Goal: Task Accomplishment & Management: Use online tool/utility

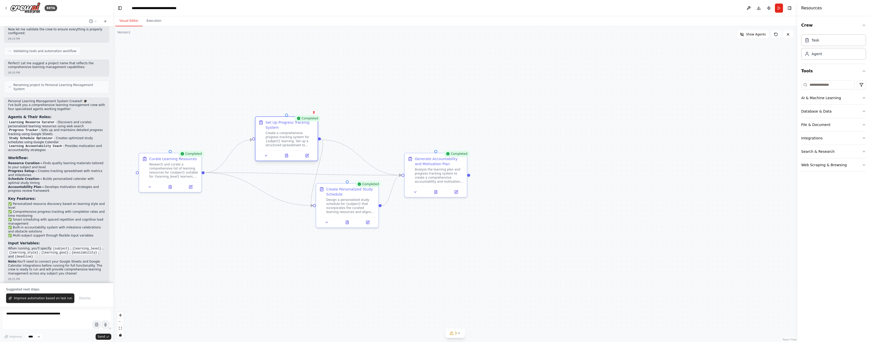
drag, startPoint x: 256, startPoint y: 188, endPoint x: 284, endPoint y: 123, distance: 70.8
click at [284, 123] on div "Set Up Progress Tracking System" at bounding box center [289, 125] width 49 height 10
drag, startPoint x: 336, startPoint y: 193, endPoint x: 339, endPoint y: 200, distance: 7.9
click at [339, 200] on div "Create Personalized Study Schedule" at bounding box center [355, 196] width 49 height 10
drag, startPoint x: 424, startPoint y: 173, endPoint x: 487, endPoint y: 171, distance: 63.0
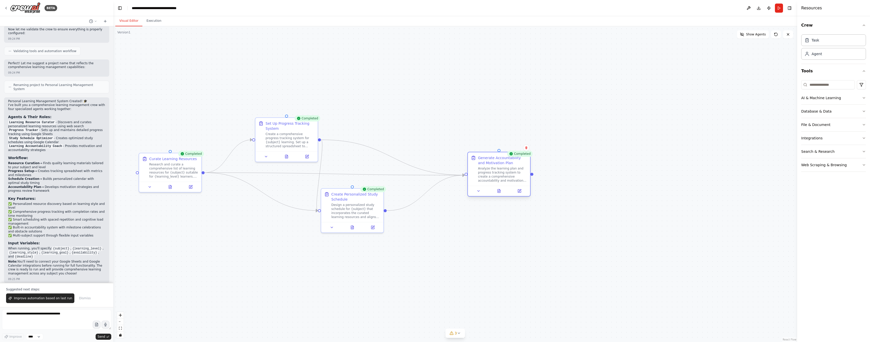
click at [487, 171] on div "Analyze the learning plan and progress tracking system to create a comprehensiv…" at bounding box center [502, 174] width 49 height 16
click at [756, 35] on span "Show Agents" at bounding box center [756, 34] width 20 height 4
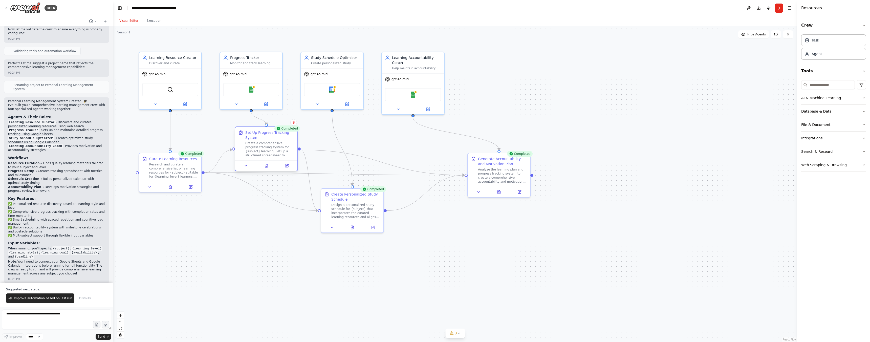
drag, startPoint x: 283, startPoint y: 142, endPoint x: 262, endPoint y: 149, distance: 22.9
click at [262, 149] on div "Create a comprehensive progress tracking system for {subject} learning. Set up …" at bounding box center [269, 149] width 49 height 16
drag, startPoint x: 353, startPoint y: 205, endPoint x: 350, endPoint y: 211, distance: 7.1
click at [350, 211] on div "Design a personalized study schedule for {subject} that incorporates the curate…" at bounding box center [350, 215] width 49 height 16
drag, startPoint x: 175, startPoint y: 173, endPoint x: 169, endPoint y: 184, distance: 12.6
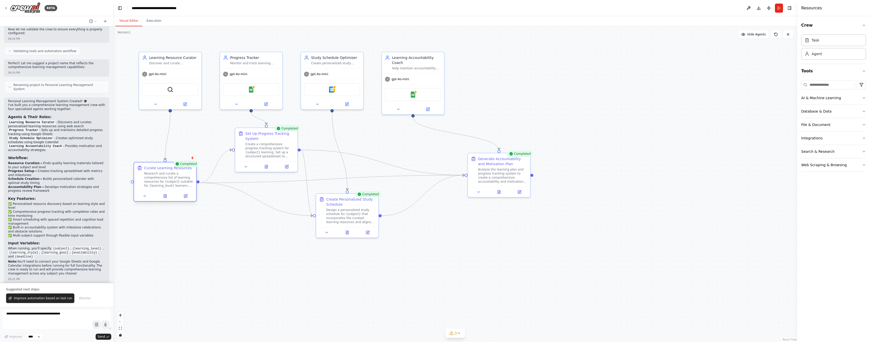
click at [169, 184] on div "Research and curate a comprehensive list of learning resources for {subject} su…" at bounding box center [168, 179] width 49 height 16
drag, startPoint x: 481, startPoint y: 176, endPoint x: 456, endPoint y: 177, distance: 25.5
click at [456, 177] on div "Analyze the learning plan and progress tracking system to create a comprehensiv…" at bounding box center [476, 174] width 49 height 16
click at [181, 176] on div "Research and curate a comprehensive list of learning resources for {subject} su…" at bounding box center [168, 179] width 49 height 16
click at [143, 196] on icon at bounding box center [145, 196] width 4 height 4
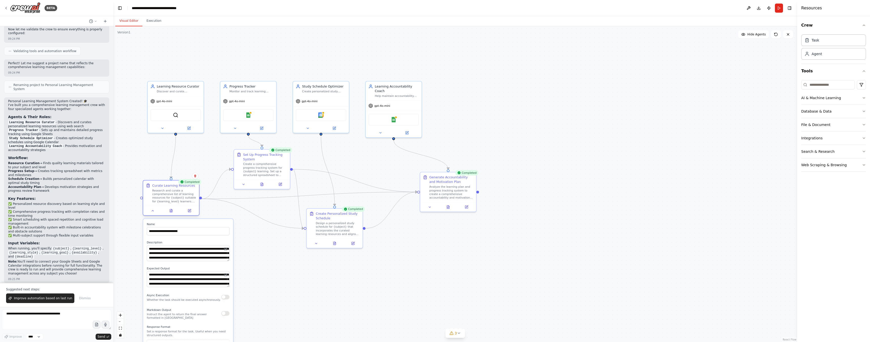
click at [152, 213] on div at bounding box center [171, 210] width 56 height 9
click at [152, 211] on icon at bounding box center [153, 211] width 4 height 4
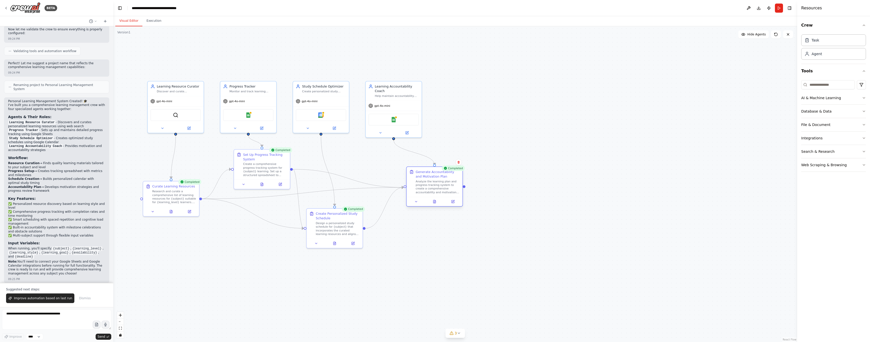
drag, startPoint x: 440, startPoint y: 177, endPoint x: 424, endPoint y: 174, distance: 15.5
click at [424, 174] on div "Generate Accountability and Motivation Plan" at bounding box center [438, 173] width 44 height 9
click at [35, 298] on span "Improve automation based on last run" at bounding box center [43, 298] width 58 height 4
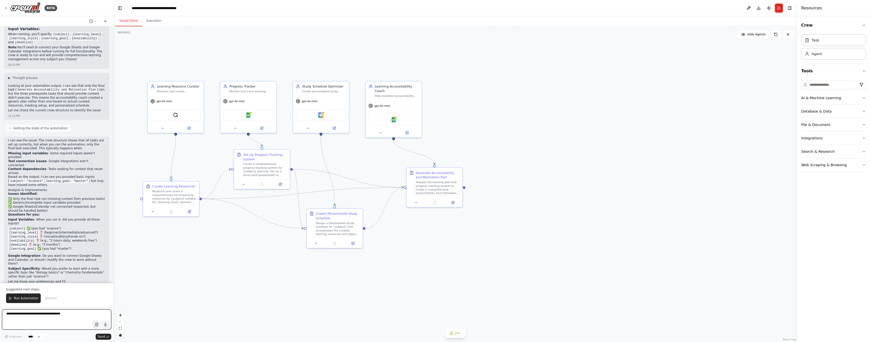
scroll to position [526, 0]
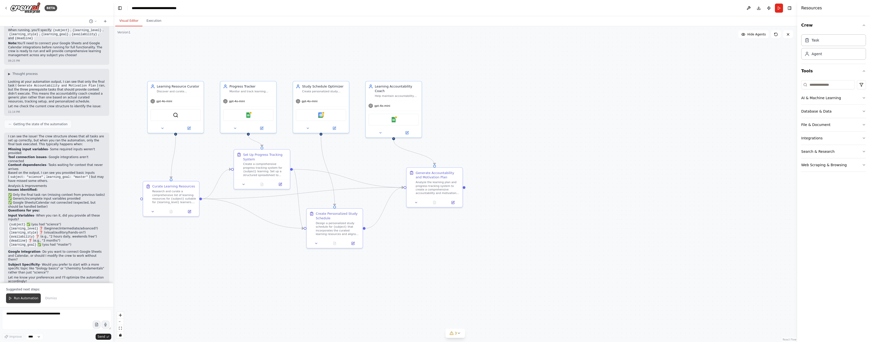
click at [32, 296] on span "Run Automation" at bounding box center [26, 298] width 25 height 4
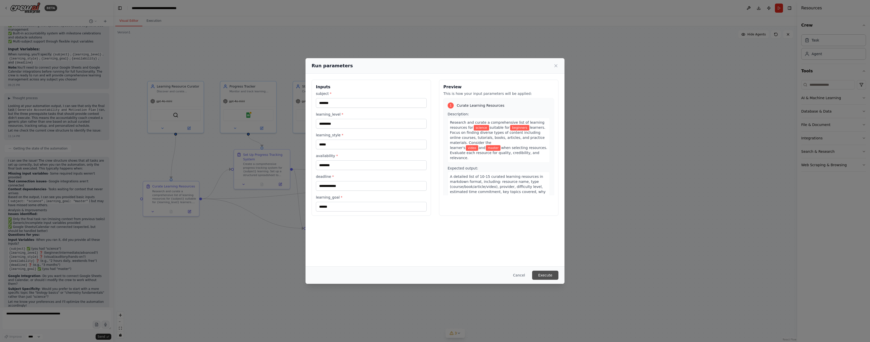
click at [548, 275] on button "Execute" at bounding box center [545, 274] width 26 height 9
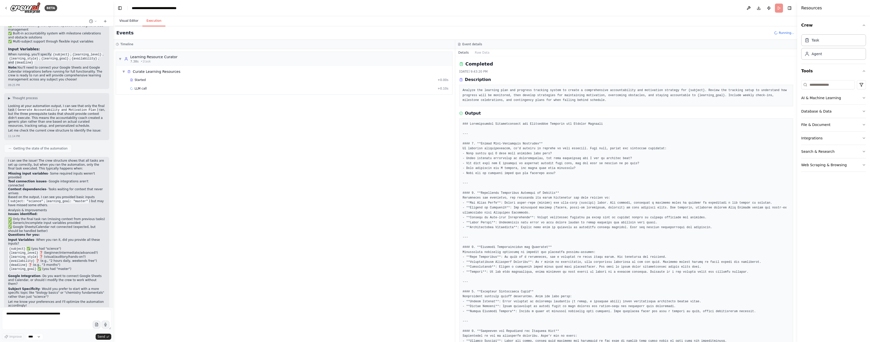
click at [130, 22] on button "Visual Editor" at bounding box center [128, 21] width 27 height 11
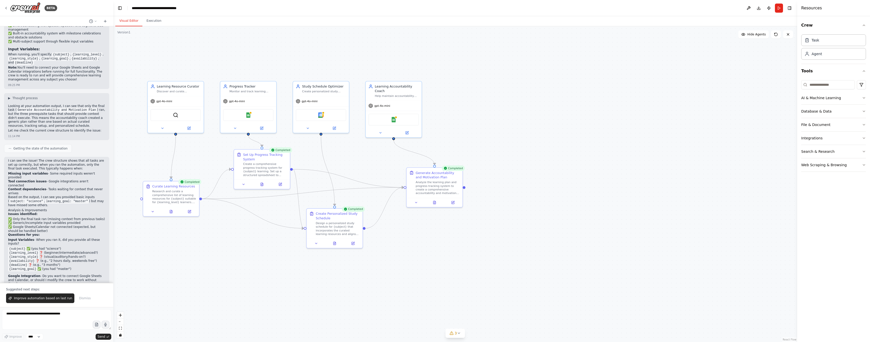
scroll to position [526, 0]
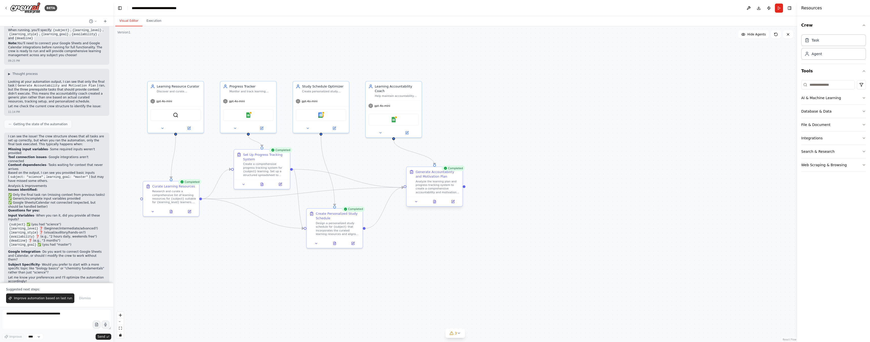
click at [443, 185] on div "Analyze the learning plan and progress tracking system to create a comprehensiv…" at bounding box center [438, 186] width 44 height 14
click at [445, 181] on div "Analyze the learning plan and progress tracking system to create a comprehensiv…" at bounding box center [438, 186] width 44 height 14
click at [435, 202] on icon at bounding box center [434, 202] width 1 height 0
click at [337, 243] on button at bounding box center [334, 243] width 19 height 6
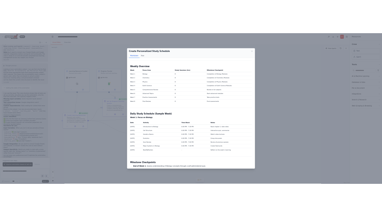
scroll to position [0, 0]
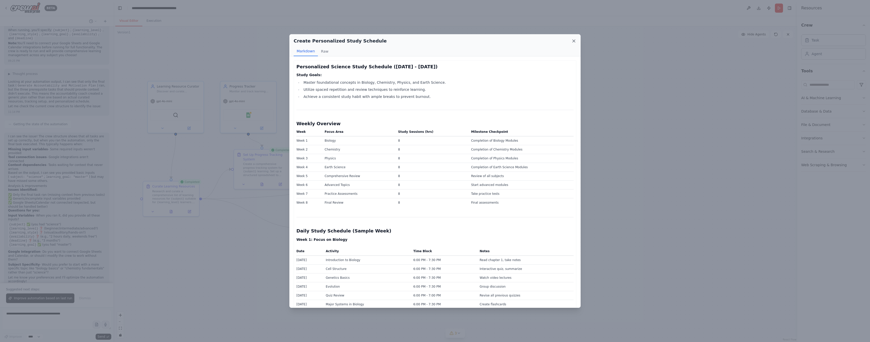
click at [575, 41] on icon at bounding box center [573, 40] width 5 height 5
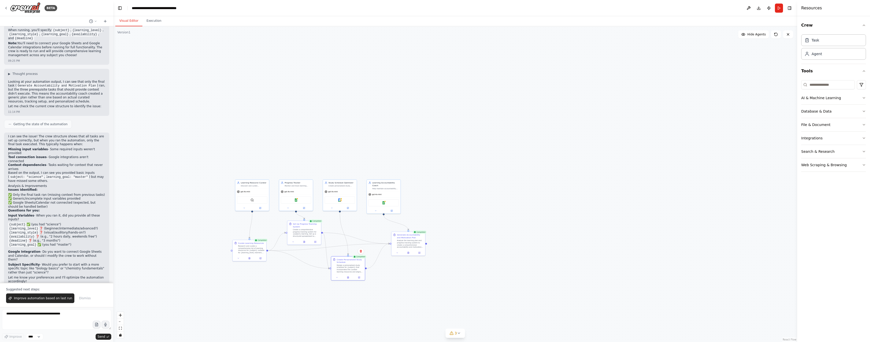
drag, startPoint x: 460, startPoint y: 199, endPoint x: 488, endPoint y: 143, distance: 63.0
click at [488, 143] on div ".deletable-edge-delete-btn { width: 20px; height: 20px; border: 0px solid #ffff…" at bounding box center [455, 183] width 684 height 315
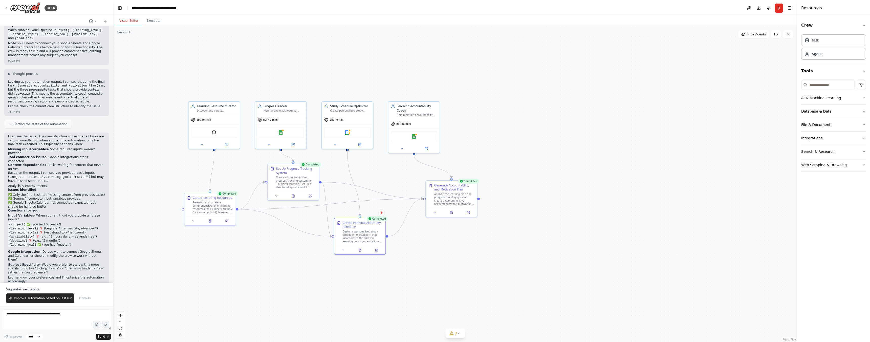
drag, startPoint x: 473, startPoint y: 153, endPoint x: 510, endPoint y: 146, distance: 37.4
click at [511, 146] on div ".deletable-edge-delete-btn { width: 20px; height: 20px; border: 0px solid #ffff…" at bounding box center [455, 183] width 684 height 315
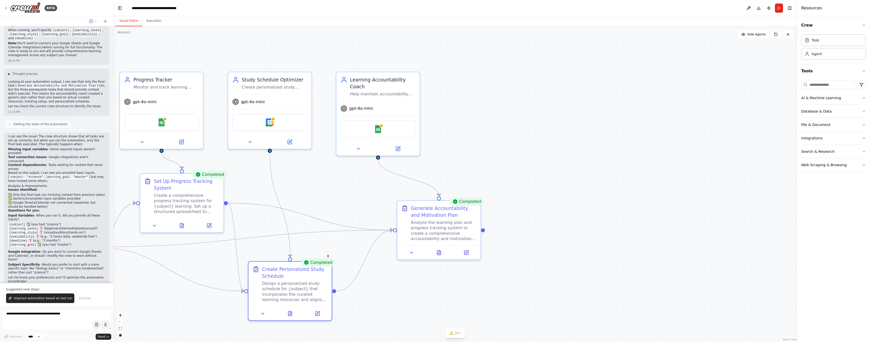
drag, startPoint x: 492, startPoint y: 144, endPoint x: 571, endPoint y: 134, distance: 79.8
click at [571, 135] on div ".deletable-edge-delete-btn { width: 20px; height: 20px; border: 0px solid #ffff…" at bounding box center [455, 183] width 684 height 315
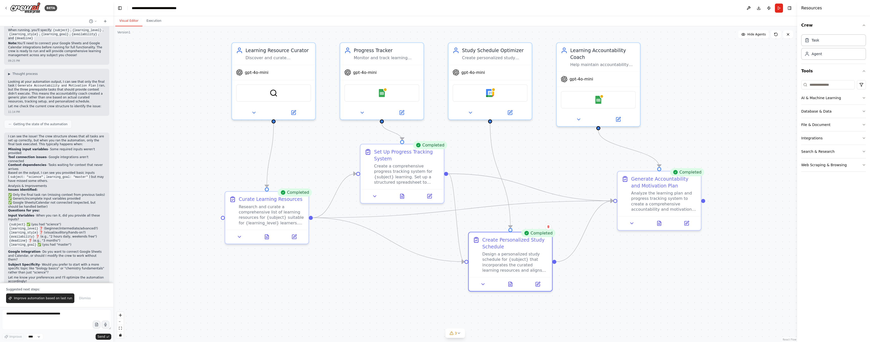
drag, startPoint x: 372, startPoint y: 178, endPoint x: 538, endPoint y: 157, distance: 167.6
click at [538, 157] on div ".deletable-edge-delete-btn { width: 20px; height: 20px; border: 0px solid #ffff…" at bounding box center [455, 183] width 684 height 315
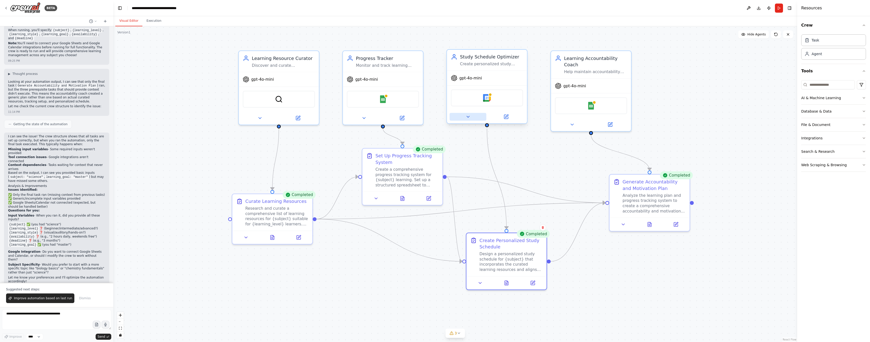
click at [467, 117] on icon at bounding box center [467, 116] width 3 height 1
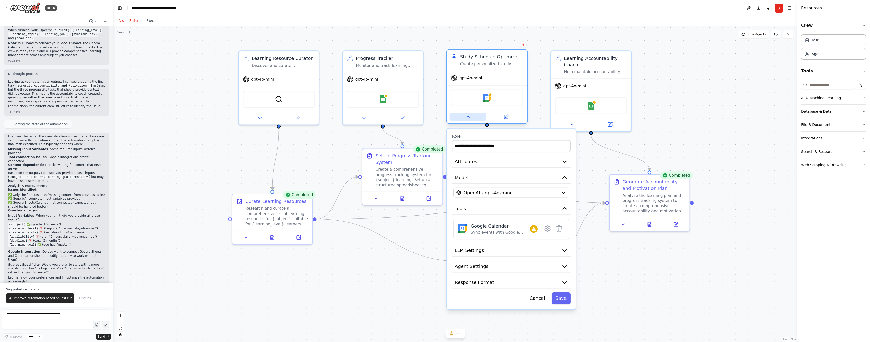
click at [467, 116] on icon at bounding box center [467, 116] width 5 height 5
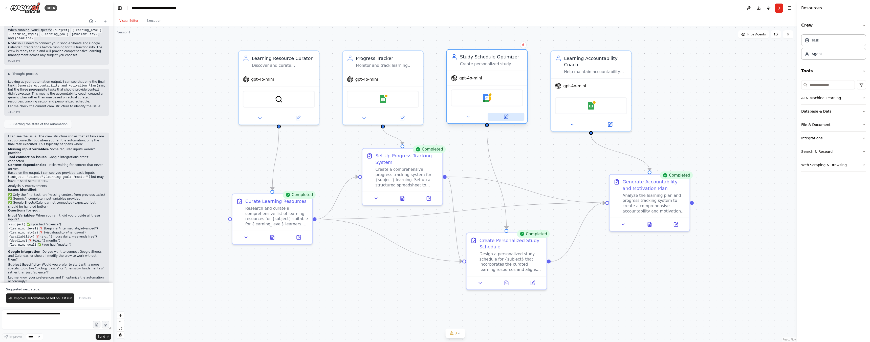
click at [504, 116] on icon at bounding box center [506, 117] width 4 height 4
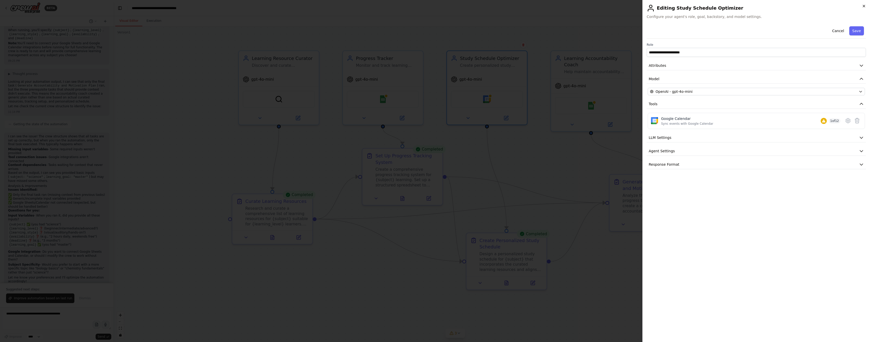
click at [862, 6] on icon "button" at bounding box center [863, 6] width 4 height 4
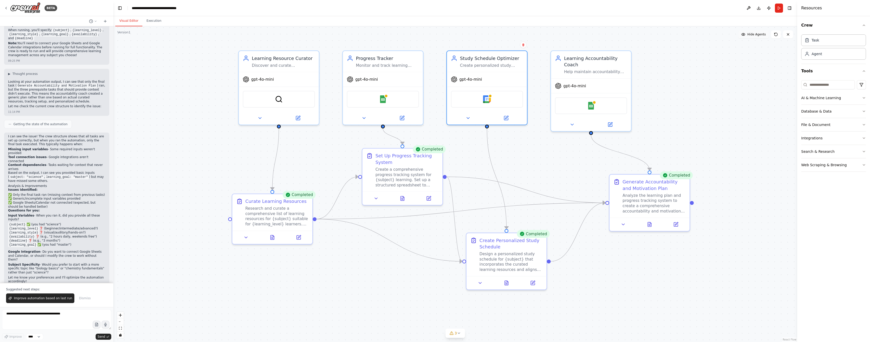
click at [755, 35] on span "Hide Agents" at bounding box center [756, 34] width 18 height 4
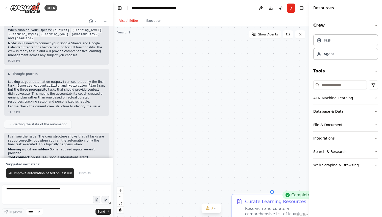
scroll to position [526, 0]
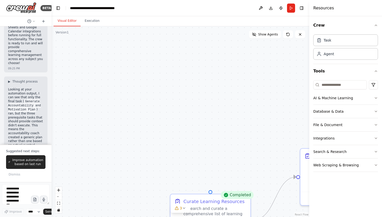
drag, startPoint x: 113, startPoint y: 93, endPoint x: 51, endPoint y: 89, distance: 61.6
click at [51, 89] on div "BETA Build a crew that curates personalized learning resources, tracks your pro…" at bounding box center [191, 108] width 382 height 217
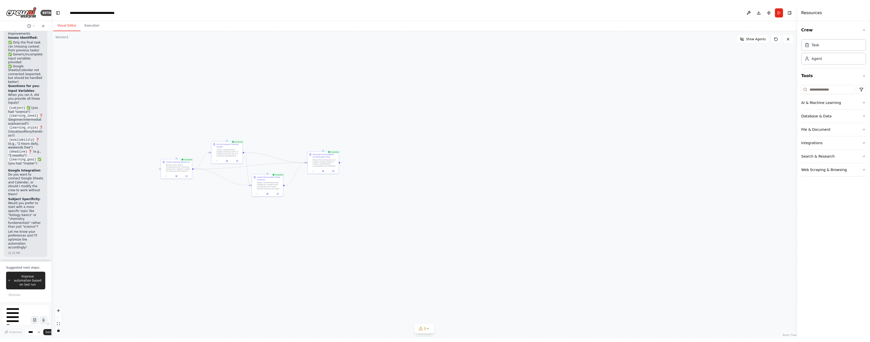
scroll to position [1000, 0]
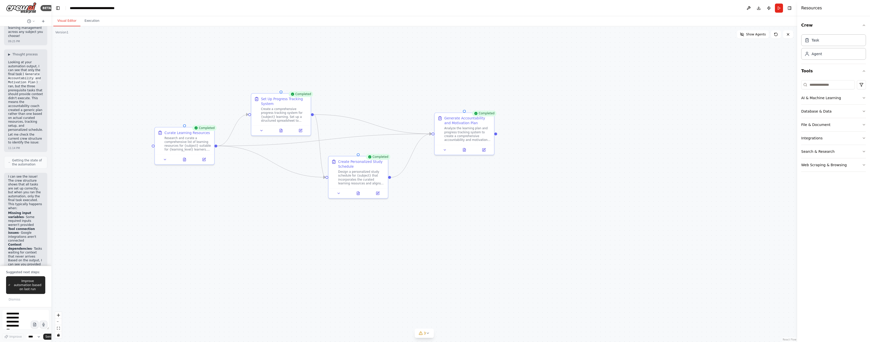
drag, startPoint x: 275, startPoint y: 202, endPoint x: 409, endPoint y: 237, distance: 138.4
click at [409, 237] on div ".deletable-edge-delete-btn { width: 20px; height: 20px; border: 0px solid #ffff…" at bounding box center [423, 183] width 745 height 315
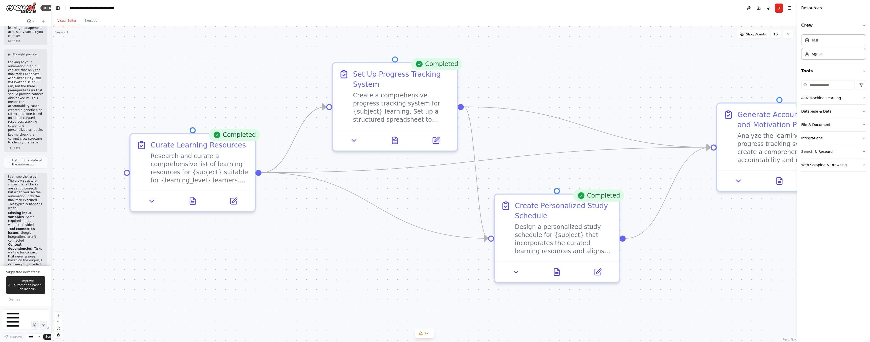
drag, startPoint x: 248, startPoint y: 163, endPoint x: 375, endPoint y: 279, distance: 171.8
click at [376, 280] on div ".deletable-edge-delete-btn { width: 20px; height: 20px; border: 0px solid #ffff…" at bounding box center [423, 183] width 745 height 315
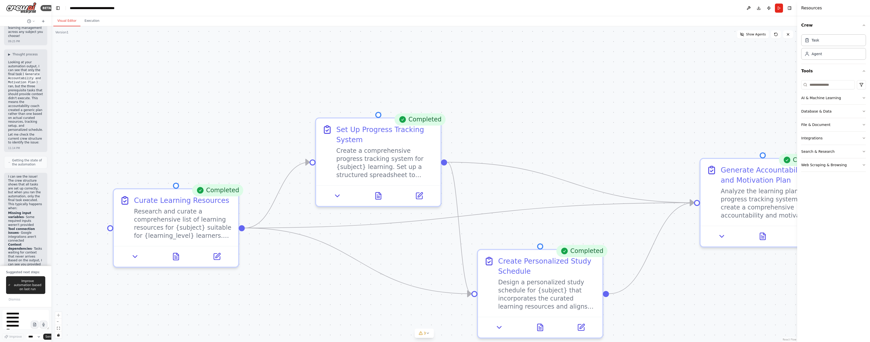
drag, startPoint x: 368, startPoint y: 238, endPoint x: 337, endPoint y: 287, distance: 57.3
click at [337, 287] on div ".deletable-edge-delete-btn { width: 20px; height: 20px; border: 0px solid #ffff…" at bounding box center [423, 183] width 745 height 315
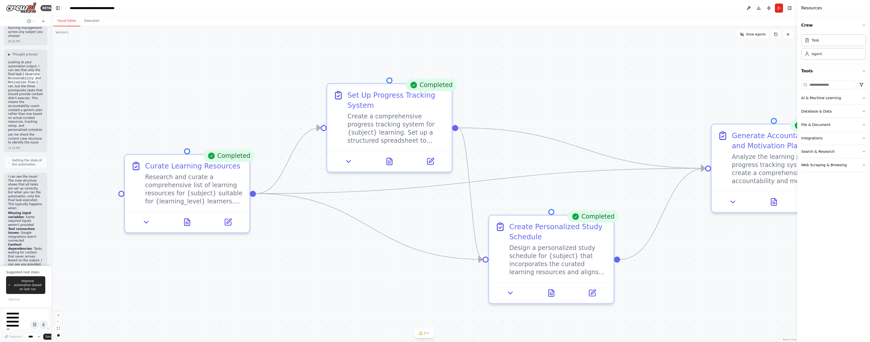
drag, startPoint x: 505, startPoint y: 142, endPoint x: 515, endPoint y: 112, distance: 32.1
click at [515, 112] on div ".deletable-edge-delete-btn { width: 20px; height: 20px; border: 0px solid #ffff…" at bounding box center [423, 183] width 745 height 315
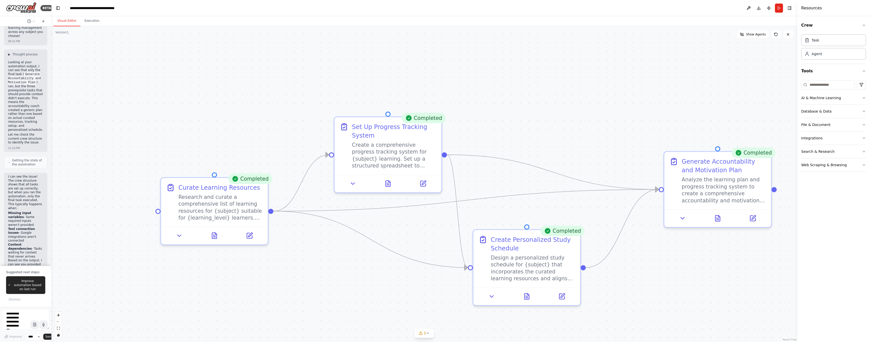
drag, startPoint x: 539, startPoint y: 107, endPoint x: 520, endPoint y: 135, distance: 34.0
click at [520, 135] on div ".deletable-edge-delete-btn { width: 20px; height: 20px; border: 0px solid #ffff…" at bounding box center [423, 183] width 745 height 315
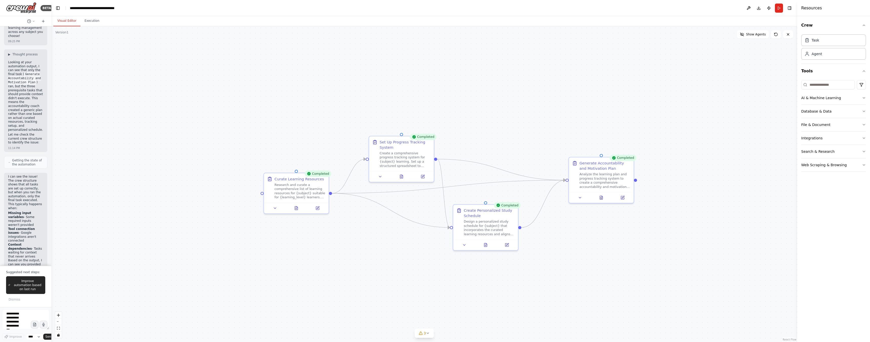
drag, startPoint x: 549, startPoint y: 114, endPoint x: 479, endPoint y: 130, distance: 72.3
click at [481, 130] on div ".deletable-edge-delete-btn { width: 20px; height: 20px; border: 0px solid #ffff…" at bounding box center [423, 183] width 745 height 315
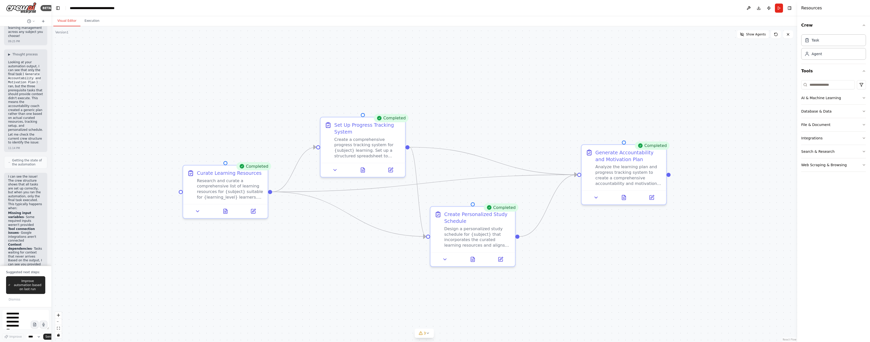
drag, startPoint x: 256, startPoint y: 125, endPoint x: 188, endPoint y: 93, distance: 75.5
click at [189, 94] on div ".deletable-edge-delete-btn { width: 20px; height: 20px; border: 0px solid #ffff…" at bounding box center [423, 183] width 745 height 315
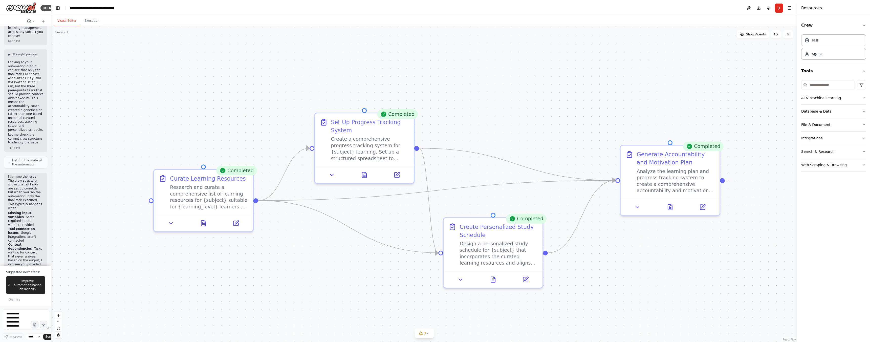
drag, startPoint x: 207, startPoint y: 105, endPoint x: 187, endPoint y: 101, distance: 20.4
click at [187, 101] on div ".deletable-edge-delete-btn { width: 20px; height: 20px; border: 0px solid #ffff…" at bounding box center [423, 183] width 745 height 315
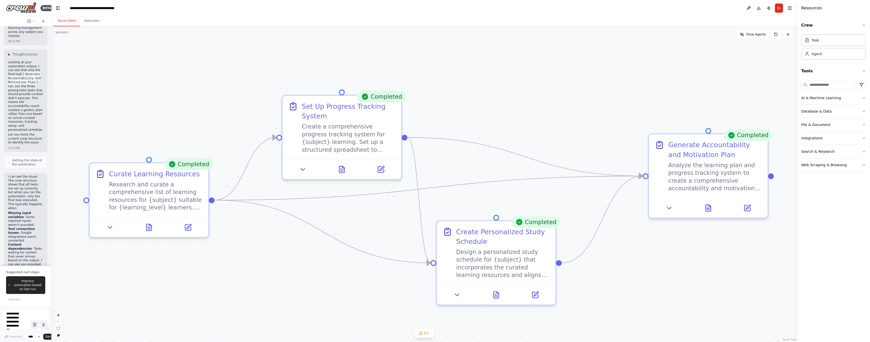
drag, startPoint x: 499, startPoint y: 127, endPoint x: 453, endPoint y: 111, distance: 48.9
click at [453, 111] on div ".deletable-edge-delete-btn { width: 20px; height: 20px; border: 0px solid #ffff…" at bounding box center [423, 183] width 745 height 315
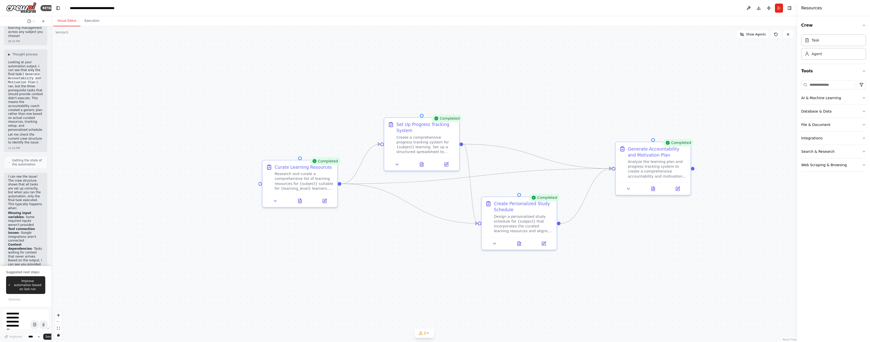
drag, startPoint x: 560, startPoint y: 124, endPoint x: 534, endPoint y: 130, distance: 26.7
click at [534, 130] on div ".deletable-edge-delete-btn { width: 20px; height: 20px; border: 0px solid #ffff…" at bounding box center [423, 183] width 745 height 315
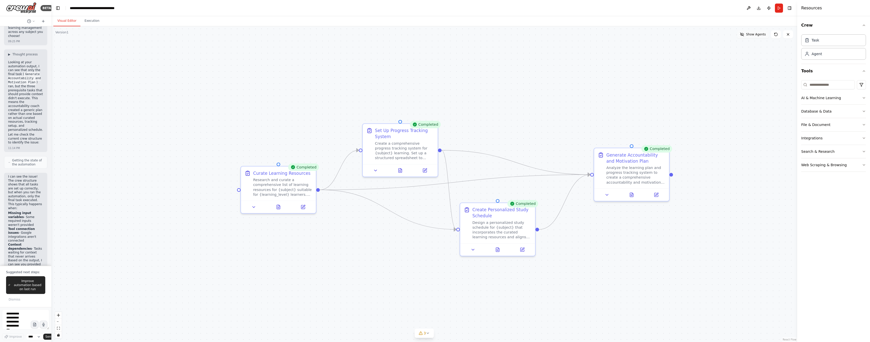
click at [752, 35] on span "Show Agents" at bounding box center [756, 34] width 20 height 4
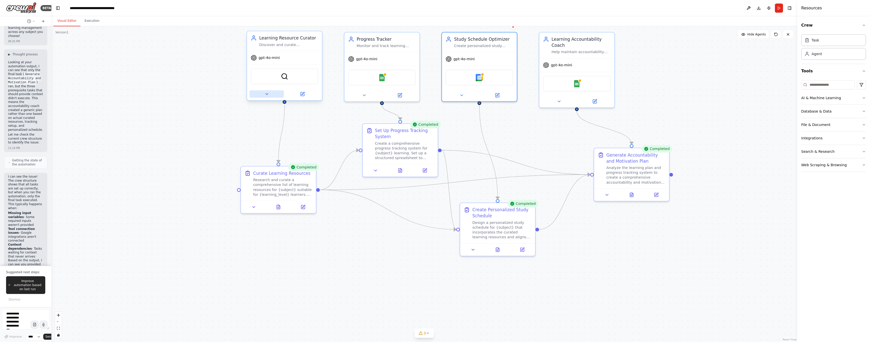
click at [267, 95] on icon at bounding box center [266, 94] width 5 height 5
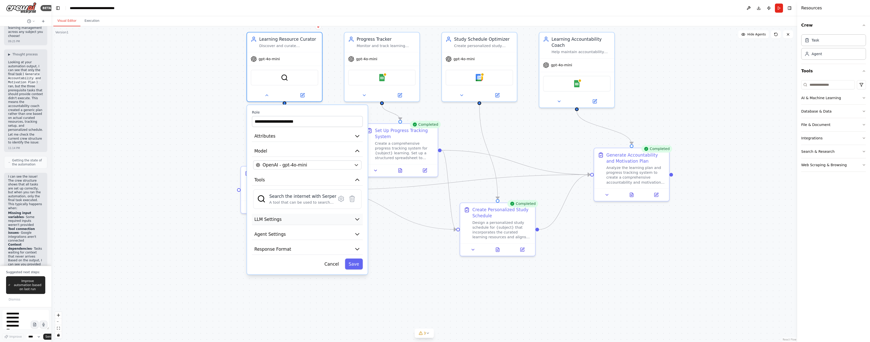
click at [296, 222] on button "LLM Settings" at bounding box center [307, 219] width 111 height 11
click at [296, 279] on button "Agent Settings" at bounding box center [307, 276] width 111 height 11
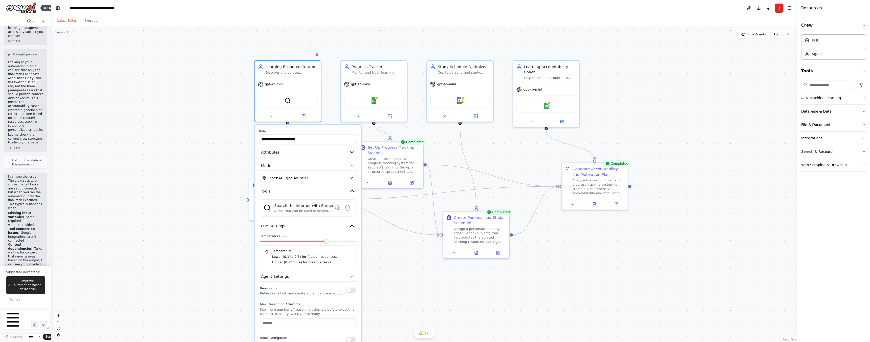
click at [352, 293] on div "Reasoning Reflect on a task and create a plan before execution" at bounding box center [308, 290] width 96 height 11
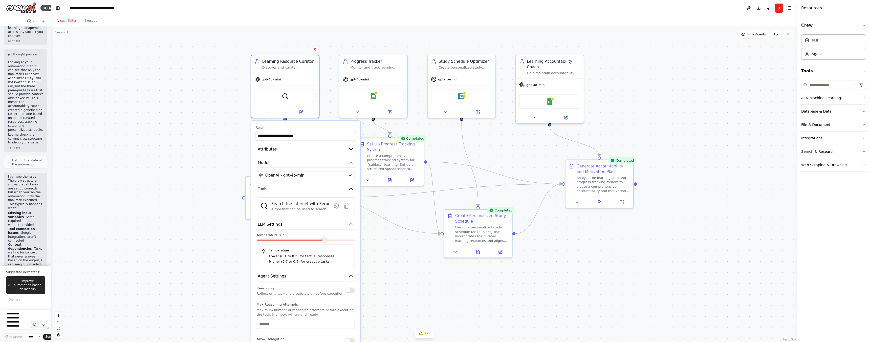
click at [187, 130] on div ".deletable-edge-delete-btn { width: 20px; height: 20px; border: 0px solid #ffff…" at bounding box center [423, 183] width 745 height 315
click at [270, 110] on icon at bounding box center [269, 111] width 4 height 4
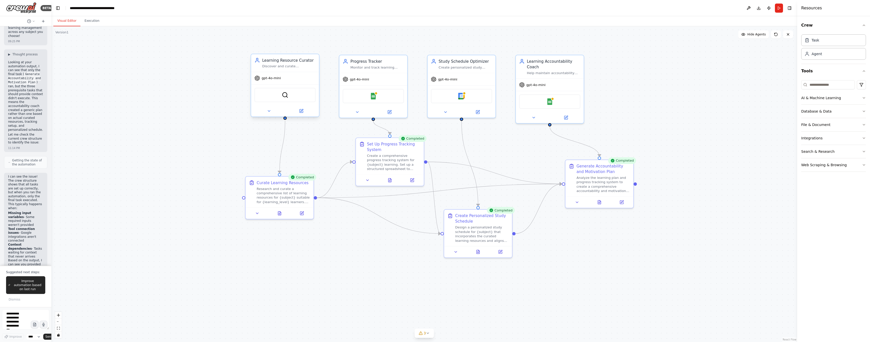
click at [305, 75] on div "gpt-4o-mini" at bounding box center [285, 78] width 68 height 12
click at [391, 64] on div "Progress Tracker Monitor and track learning progress for {subject}, recording c…" at bounding box center [377, 62] width 54 height 11
click at [303, 62] on div "Learning Resource Curator" at bounding box center [289, 60] width 54 height 6
click at [380, 66] on div "Monitor and track learning progress for {subject}, recording completed modules,…" at bounding box center [377, 66] width 54 height 4
click at [466, 68] on div "Create personalized study schedules for {subject} based on available time slots…" at bounding box center [465, 66] width 54 height 4
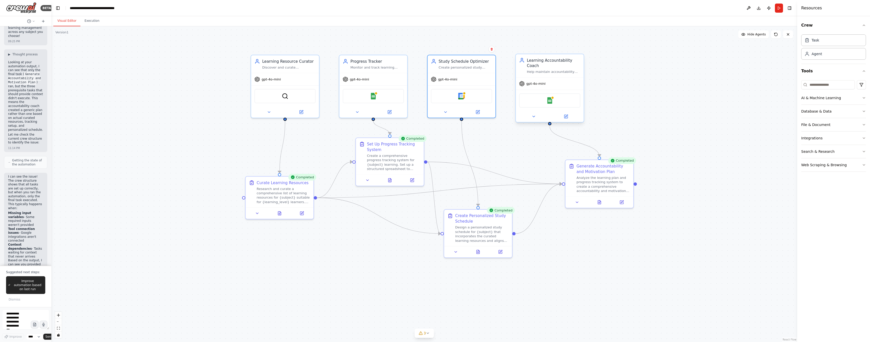
click at [546, 70] on div "Help maintain accountability and motivation for learning {subject} by analyzing…" at bounding box center [554, 72] width 54 height 4
click at [269, 188] on div "Research and curate a comprehensive list of learning resources for {subject} su…" at bounding box center [284, 194] width 54 height 18
click at [281, 214] on icon at bounding box center [279, 212] width 4 height 4
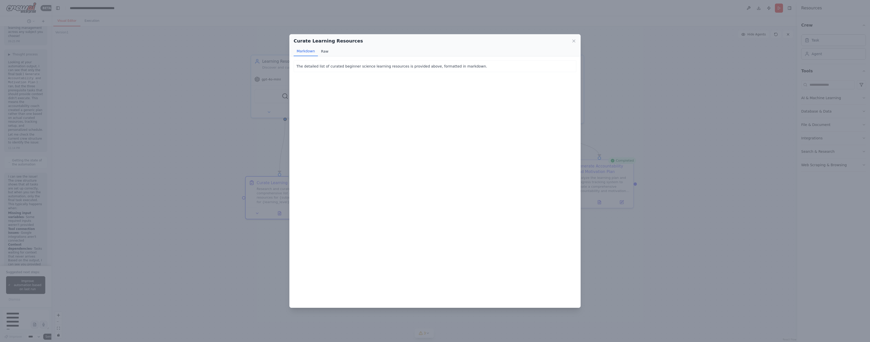
click at [324, 51] on button "Raw" at bounding box center [324, 52] width 13 height 10
click at [307, 52] on button "Markdown" at bounding box center [305, 52] width 24 height 10
click at [574, 41] on icon at bounding box center [573, 41] width 3 height 3
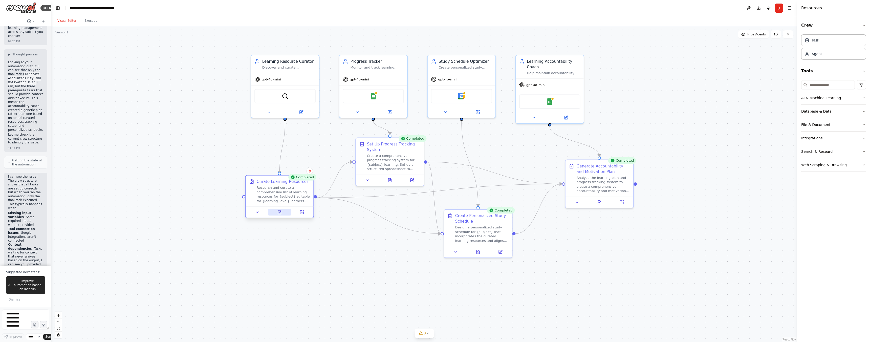
click at [281, 213] on icon at bounding box center [279, 212] width 3 height 4
click at [390, 179] on icon at bounding box center [389, 179] width 3 height 4
click at [278, 193] on div "Research and curate a comprehensive list of learning resources for {subject} su…" at bounding box center [284, 194] width 54 height 18
click at [392, 181] on button at bounding box center [389, 179] width 23 height 7
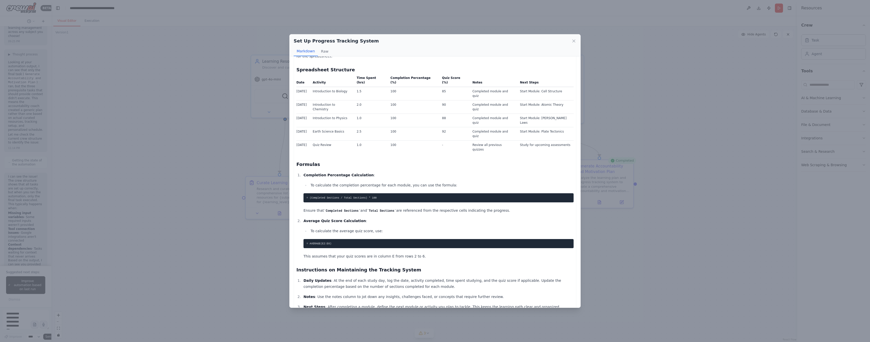
scroll to position [40, 0]
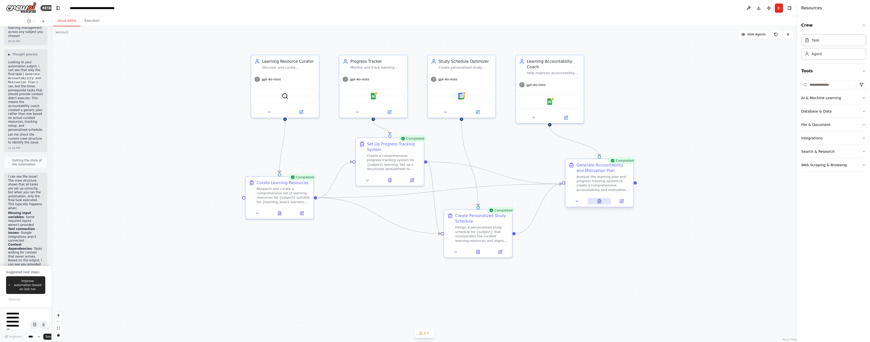
click at [599, 204] on button at bounding box center [598, 201] width 23 height 7
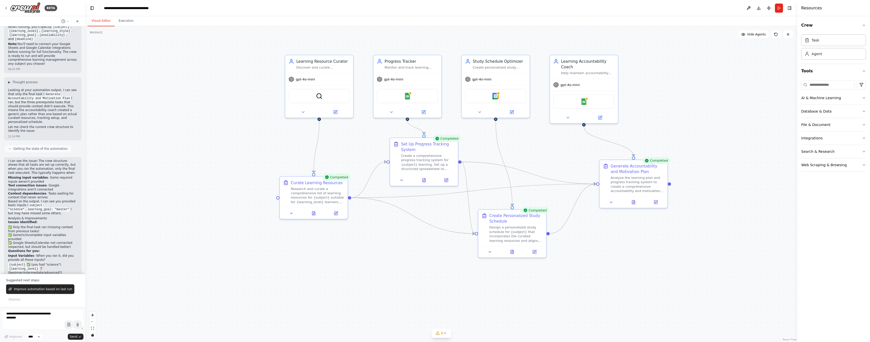
scroll to position [605, 0]
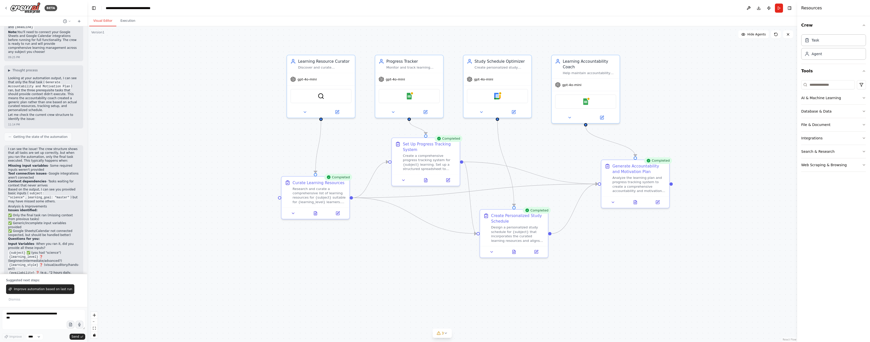
drag, startPoint x: 50, startPoint y: 205, endPoint x: 87, endPoint y: 199, distance: 37.3
click at [87, 199] on div "BETA Build a crew that curates personalized learning resources, tracks your pro…" at bounding box center [435, 171] width 870 height 342
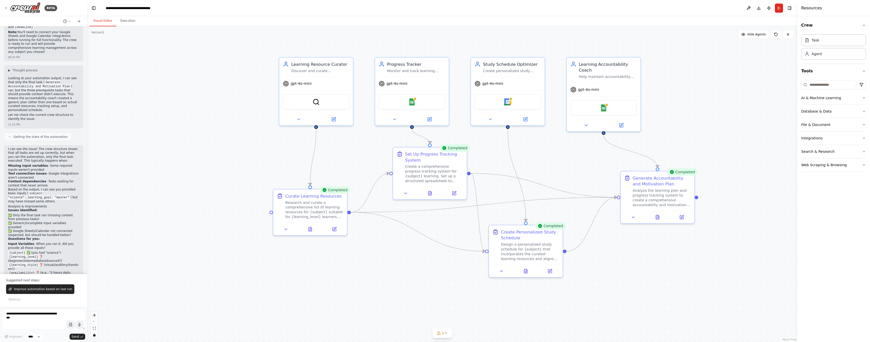
drag, startPoint x: 223, startPoint y: 212, endPoint x: 178, endPoint y: 220, distance: 45.8
click at [179, 219] on div ".deletable-edge-delete-btn { width: 20px; height: 20px; border: 0px solid #ffff…" at bounding box center [442, 183] width 710 height 315
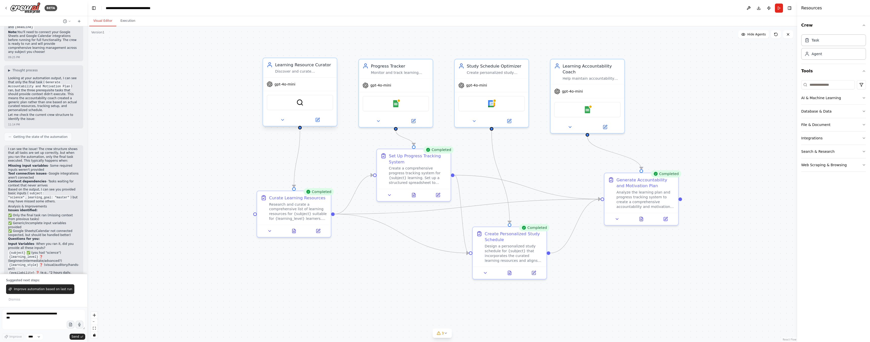
click at [318, 71] on div "Discover and curate personalized learning resources for {subject} based on {lea…" at bounding box center [304, 71] width 58 height 5
click at [282, 119] on icon at bounding box center [282, 119] width 5 height 5
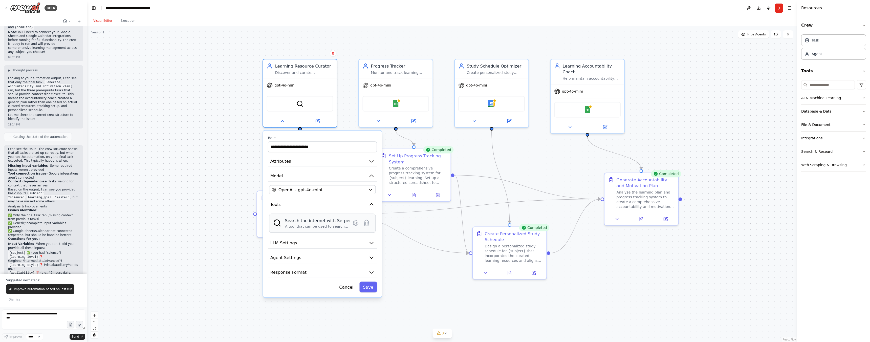
click at [304, 221] on div "Search the internet with Serper" at bounding box center [318, 220] width 66 height 6
click at [278, 225] on img at bounding box center [277, 223] width 8 height 8
click at [317, 81] on div "gpt-4o-mini" at bounding box center [300, 84] width 74 height 13
click at [151, 278] on div ".deletable-edge-delete-btn { width: 20px; height: 20px; border: 0px solid #ffff…" at bounding box center [442, 183] width 710 height 315
click at [825, 54] on div "Agent" at bounding box center [833, 54] width 65 height 12
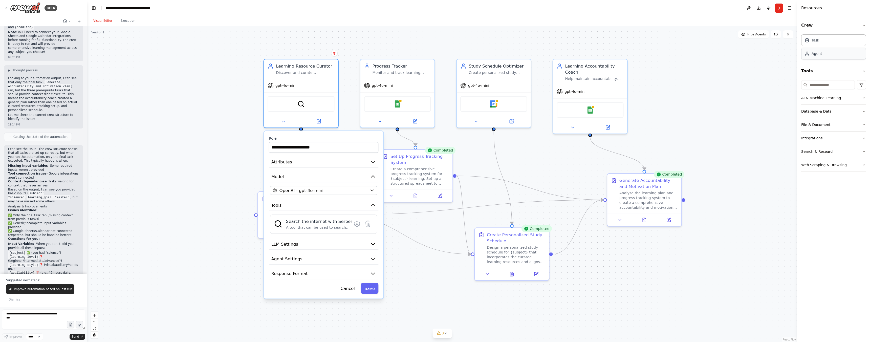
click at [825, 54] on div "Agent" at bounding box center [833, 54] width 65 height 12
click at [702, 97] on div ".deletable-edge-delete-btn { width: 20px; height: 20px; border: 0px solid #ffff…" at bounding box center [442, 183] width 710 height 315
click at [777, 8] on button "Run" at bounding box center [779, 8] width 8 height 9
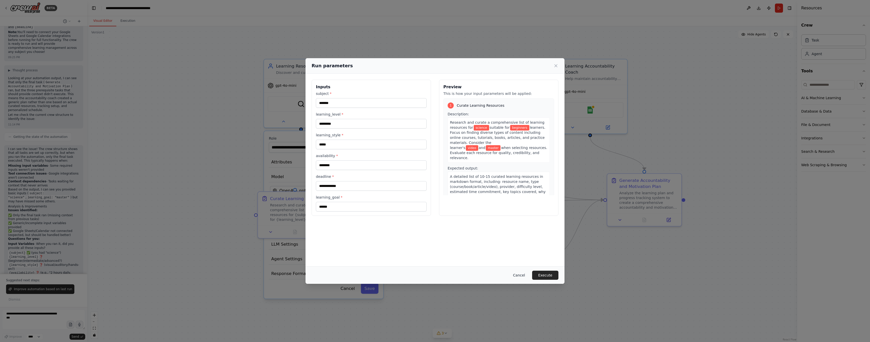
click at [520, 275] on button "Cancel" at bounding box center [519, 274] width 20 height 9
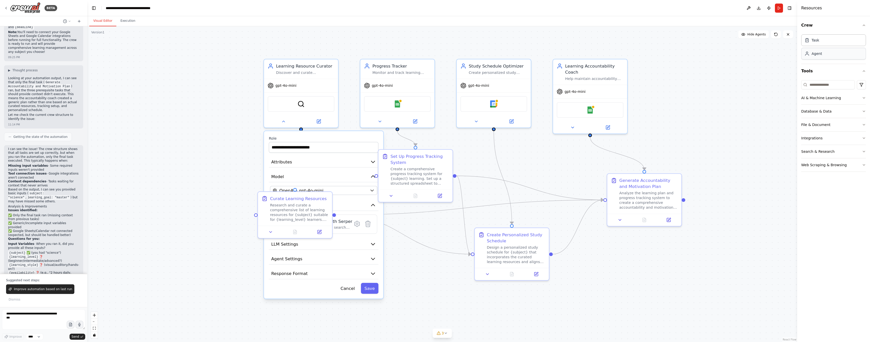
click at [824, 54] on div "Agent" at bounding box center [833, 54] width 65 height 12
click at [819, 41] on div "Task" at bounding box center [815, 39] width 8 height 5
click at [742, 86] on div "Role of the agent Goal of the agent" at bounding box center [738, 86] width 58 height 12
click at [730, 120] on span "Drop tools here" at bounding box center [734, 120] width 28 height 6
click at [863, 97] on icon "button" at bounding box center [863, 98] width 4 height 4
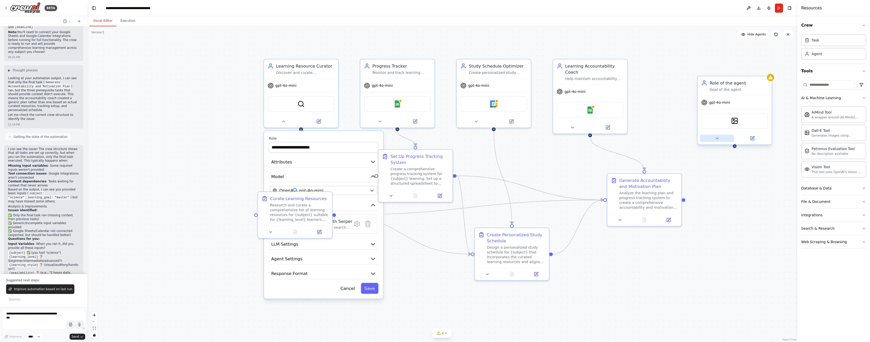
click at [718, 139] on icon at bounding box center [716, 138] width 5 height 5
click at [415, 168] on div "Create a comprehensive progress tracking system for {subject} learning. Set up …" at bounding box center [419, 174] width 58 height 19
click at [833, 45] on div "Task" at bounding box center [833, 40] width 65 height 12
click at [761, 60] on div "New Task" at bounding box center [755, 59] width 20 height 6
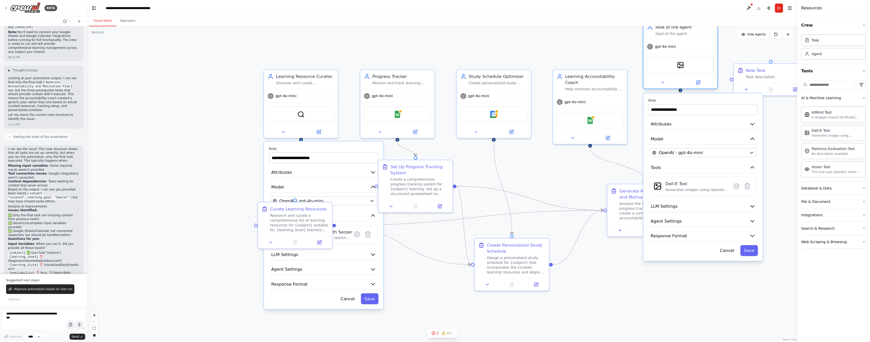
drag, startPoint x: 718, startPoint y: 86, endPoint x: 664, endPoint y: 33, distance: 75.8
click at [663, 31] on div "Role of the agent Goal of the agent" at bounding box center [684, 30] width 58 height 12
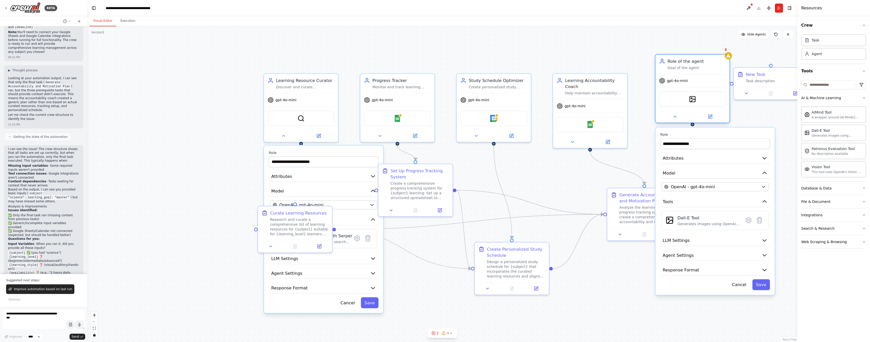
drag, startPoint x: 703, startPoint y: 40, endPoint x: 717, endPoint y: 75, distance: 37.6
click at [715, 74] on div "gpt-4o-mini" at bounding box center [692, 80] width 74 height 13
click at [225, 138] on div ".deletable-edge-delete-btn { width: 20px; height: 20px; border: 0px solid #ffff…" at bounding box center [442, 183] width 710 height 315
click at [283, 137] on button at bounding box center [283, 134] width 34 height 7
click at [738, 287] on button "Cancel" at bounding box center [738, 284] width 21 height 11
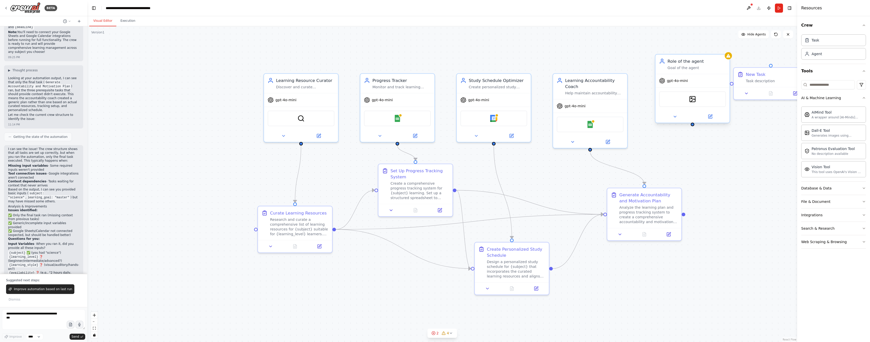
click at [711, 59] on div "Role of the agent" at bounding box center [696, 61] width 58 height 6
click at [725, 50] on icon at bounding box center [725, 49] width 2 height 3
click at [715, 50] on button "Confirm" at bounding box center [711, 50] width 18 height 6
drag, startPoint x: 766, startPoint y: 70, endPoint x: 701, endPoint y: 62, distance: 65.5
click at [701, 62] on div "New Task Task description" at bounding box center [710, 69] width 74 height 19
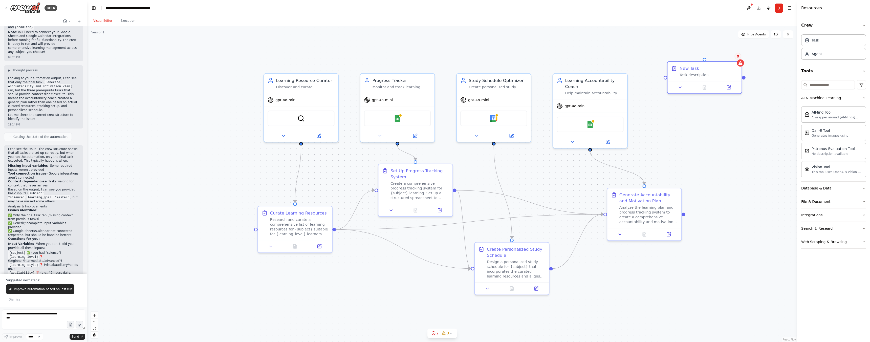
click at [737, 56] on icon at bounding box center [737, 56] width 3 height 3
click at [726, 55] on button "Confirm" at bounding box center [723, 56] width 18 height 6
click at [292, 224] on div "Research and curate a comprehensive list of learning resources for {subject} su…" at bounding box center [299, 225] width 58 height 19
click at [271, 243] on icon at bounding box center [270, 245] width 5 height 5
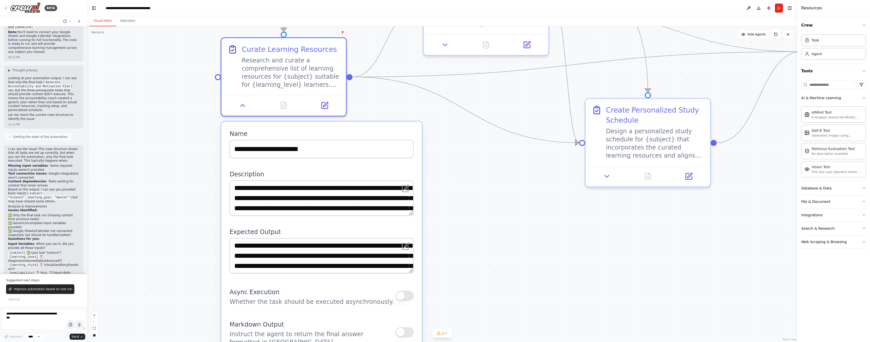
drag, startPoint x: 246, startPoint y: 183, endPoint x: 243, endPoint y: -14, distance: 196.2
click at [243, 0] on html "BETA Build a crew that curates personalized learning resources, tracks your pro…" at bounding box center [435, 171] width 870 height 342
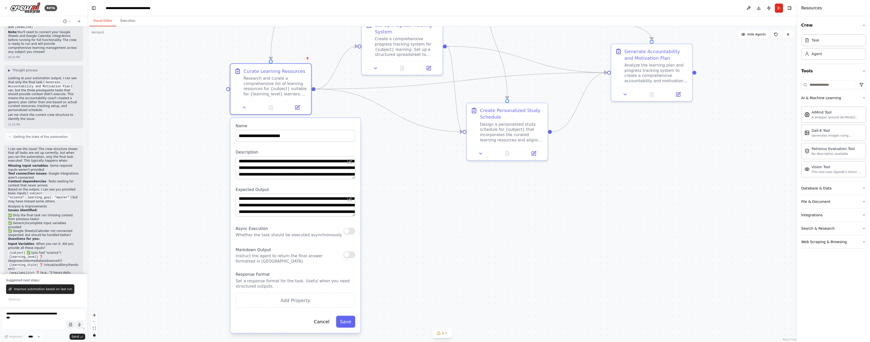
click at [780, 10] on button "Run" at bounding box center [779, 8] width 8 height 9
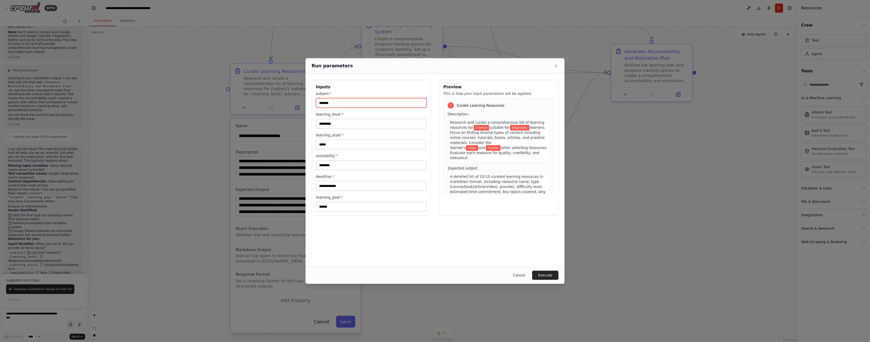
drag, startPoint x: 338, startPoint y: 102, endPoint x: 306, endPoint y: 98, distance: 31.8
click at [306, 97] on div "**********" at bounding box center [434, 148] width 259 height 148
click at [455, 97] on div "Preview This is how your input parameters will be applied: 1 Curate Learning Re…" at bounding box center [498, 148] width 119 height 136
drag, startPoint x: 452, startPoint y: 94, endPoint x: 497, endPoint y: 94, distance: 45.0
click at [495, 93] on p "This is how your input parameters will be applied:" at bounding box center [498, 93] width 111 height 5
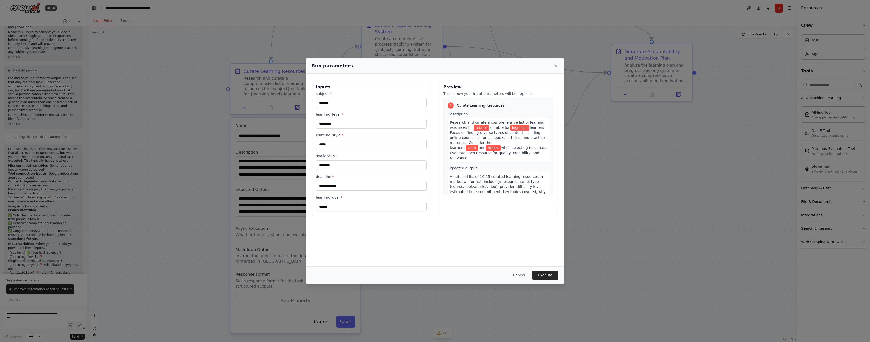
click at [512, 93] on p "This is how your input parameters will be applied:" at bounding box center [498, 93] width 111 height 5
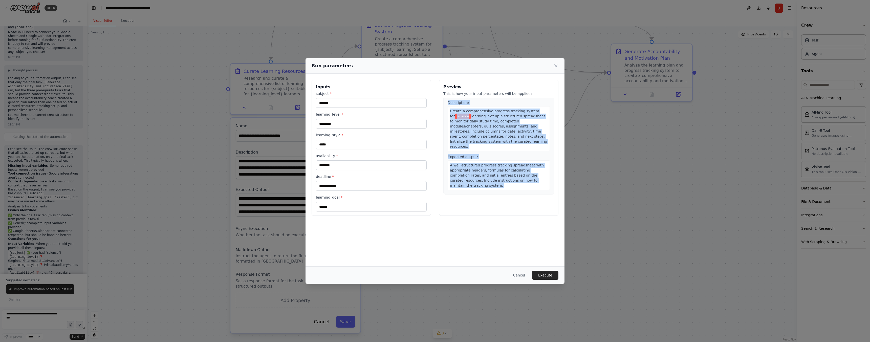
drag, startPoint x: 458, startPoint y: 106, endPoint x: 529, endPoint y: 191, distance: 111.1
click at [529, 191] on div "1 Curate Learning Resources Description: Research and curate a comprehensive li…" at bounding box center [498, 146] width 111 height 97
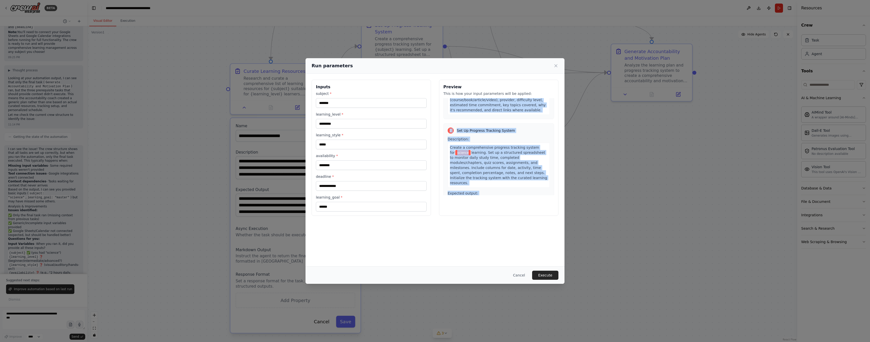
scroll to position [0, 0]
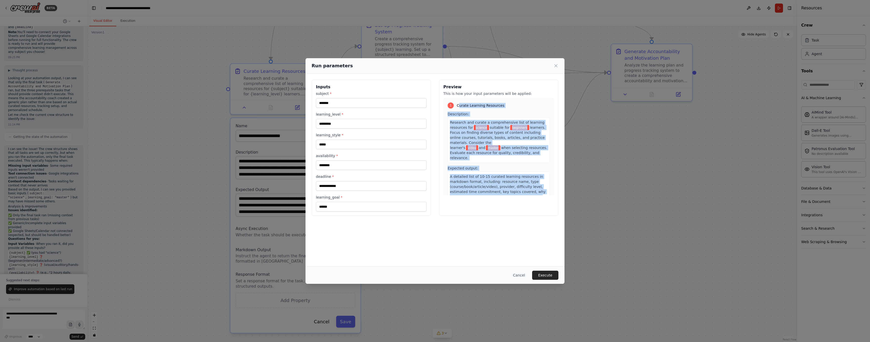
click at [458, 124] on div "Research and curate a comprehensive list of learning resources for science suit…" at bounding box center [498, 140] width 102 height 45
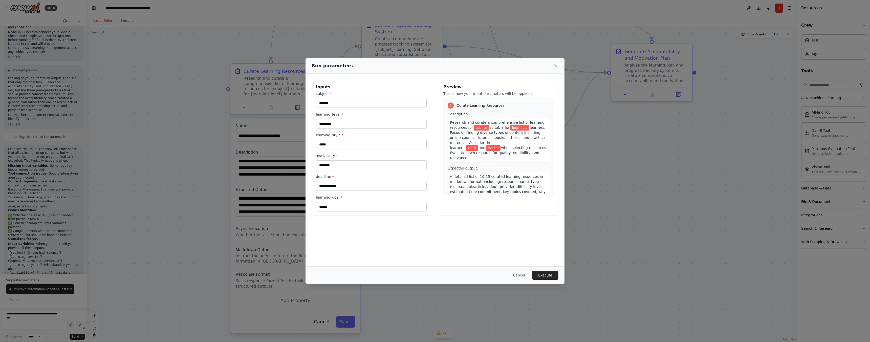
drag, startPoint x: 451, startPoint y: 123, endPoint x: 516, endPoint y: 143, distance: 68.1
click at [516, 143] on div "Research and curate a comprehensive list of learning resources for science suit…" at bounding box center [498, 140] width 102 height 45
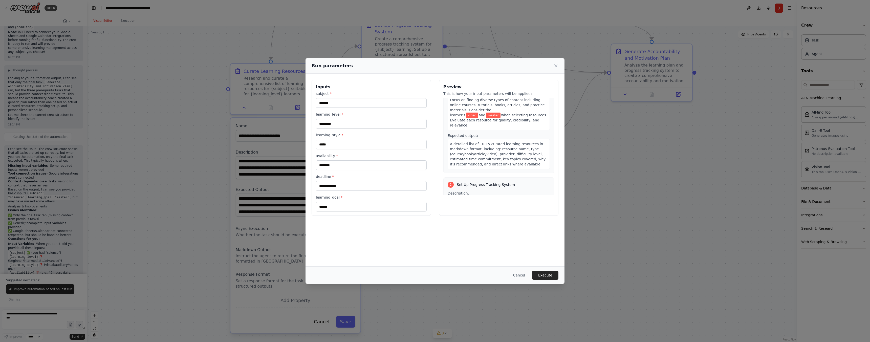
scroll to position [33, 0]
drag, startPoint x: 449, startPoint y: 139, endPoint x: 524, endPoint y: 162, distance: 78.0
click at [524, 162] on div "A detailed list of 10-15 curated learning resources in markdown format, includi…" at bounding box center [498, 154] width 102 height 30
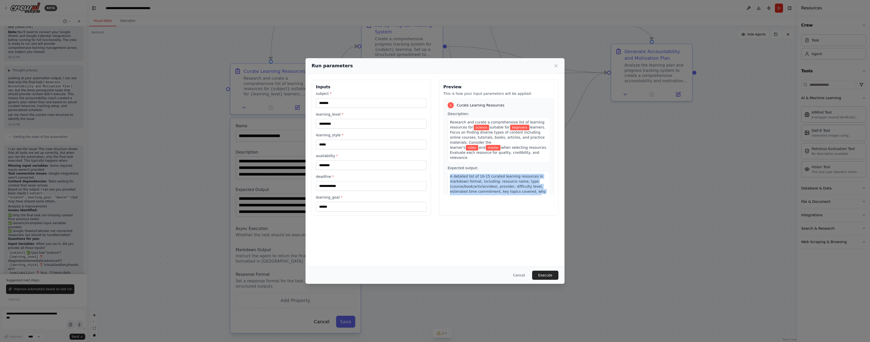
scroll to position [0, 0]
click at [520, 276] on button "Cancel" at bounding box center [519, 274] width 20 height 9
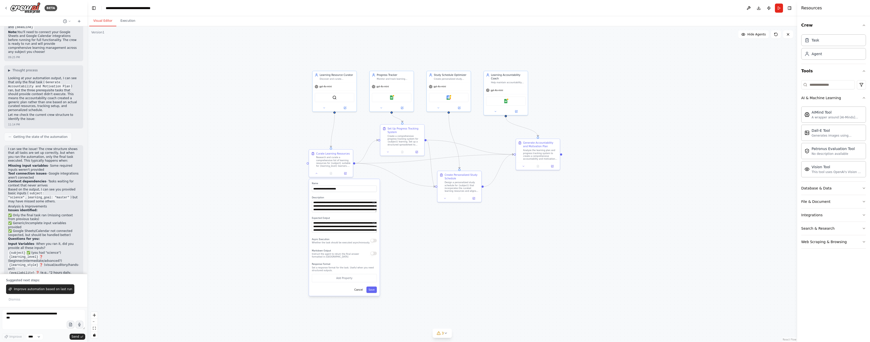
drag, startPoint x: 446, startPoint y: 187, endPoint x: 395, endPoint y: 225, distance: 64.4
click at [400, 230] on div ".deletable-edge-delete-btn { width: 20px; height: 20px; border: 0px solid #ffff…" at bounding box center [442, 183] width 710 height 315
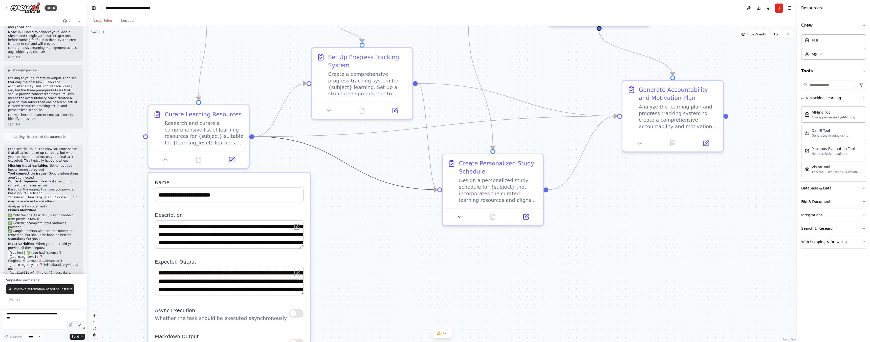
drag, startPoint x: 388, startPoint y: 186, endPoint x: 426, endPoint y: 271, distance: 93.8
click at [426, 272] on div ".deletable-edge-delete-btn { width: 20px; height: 20px; border: 0px solid #ffff…" at bounding box center [442, 183] width 710 height 315
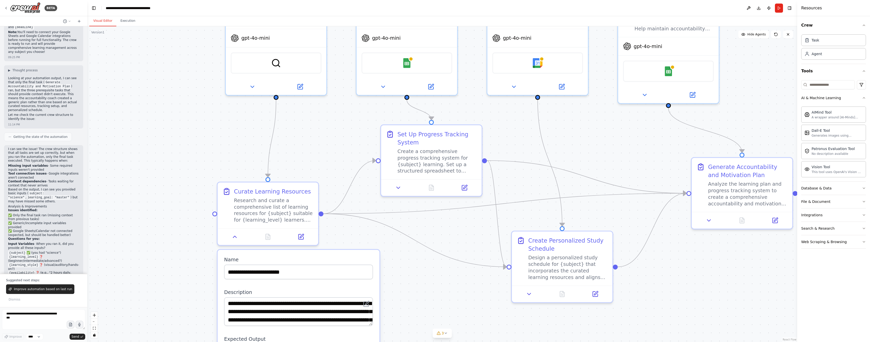
drag, startPoint x: 361, startPoint y: 209, endPoint x: 434, endPoint y: 291, distance: 109.7
click at [434, 291] on div ".deletable-edge-delete-btn { width: 20px; height: 20px; border: 0px solid #ffff…" at bounding box center [442, 183] width 710 height 315
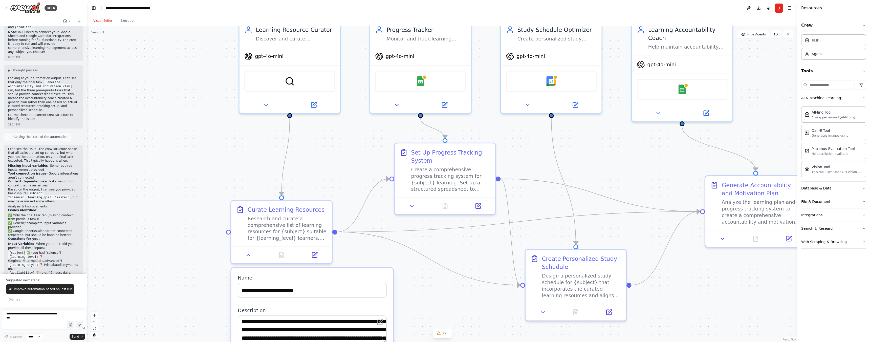
drag, startPoint x: 348, startPoint y: 160, endPoint x: 369, endPoint y: 198, distance: 43.3
click at [369, 198] on div ".deletable-edge-delete-btn { width: 20px; height: 20px; border: 0px solid #ffff…" at bounding box center [442, 183] width 710 height 315
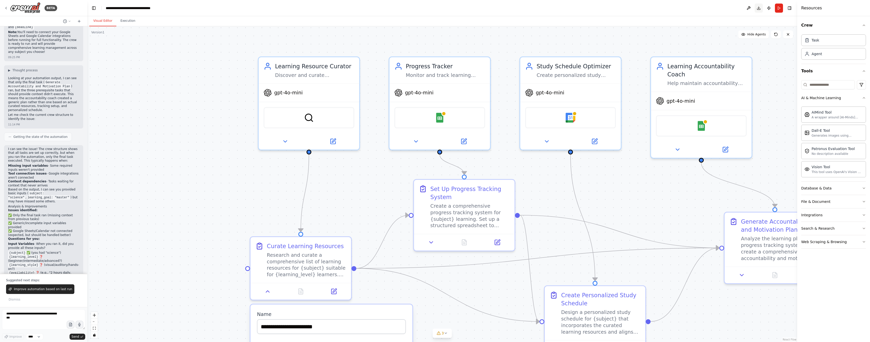
click at [760, 8] on button "Download" at bounding box center [758, 8] width 8 height 9
click at [748, 8] on button at bounding box center [748, 8] width 8 height 9
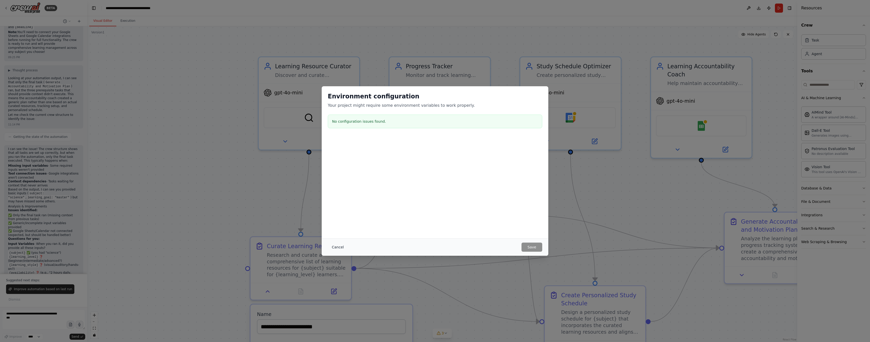
click at [336, 248] on button "Cancel" at bounding box center [338, 246] width 20 height 9
